Goal: Navigation & Orientation: Understand site structure

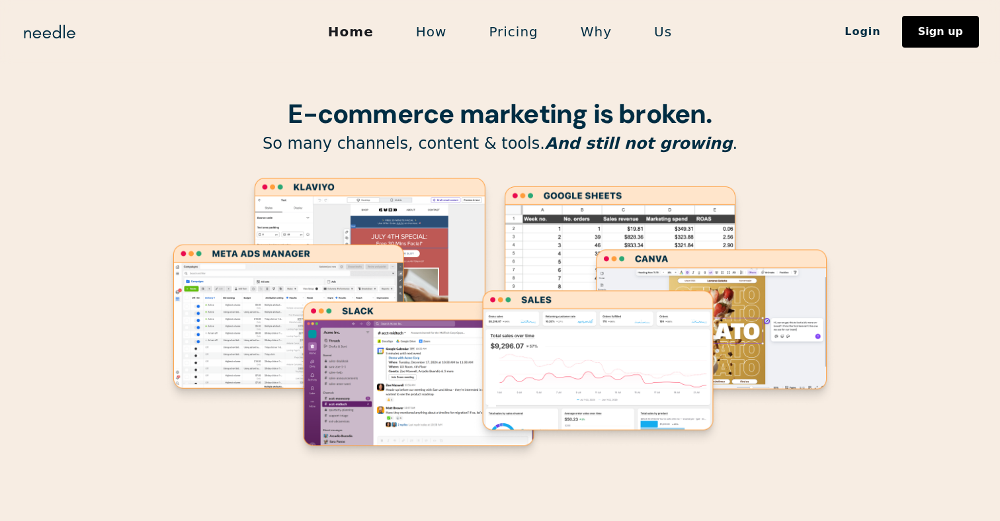
click at [426, 34] on link "How" at bounding box center [431, 32] width 73 height 28
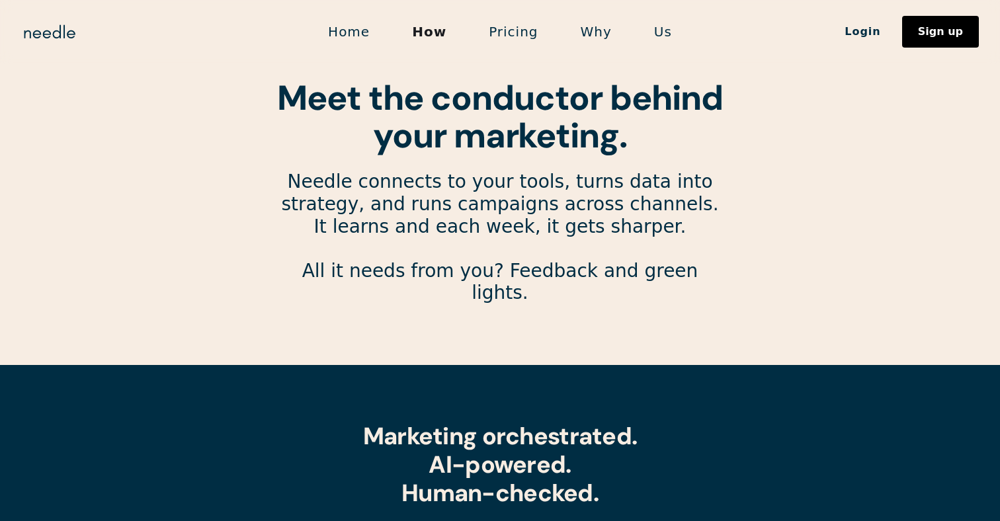
click at [361, 31] on link "Home" at bounding box center [349, 32] width 84 height 28
